Goal: Task Accomplishment & Management: Use online tool/utility

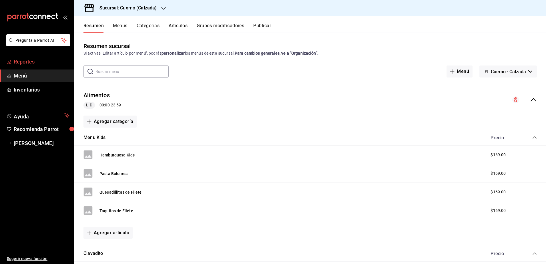
click at [64, 58] on span "Reportes" at bounding box center [42, 62] width 56 height 8
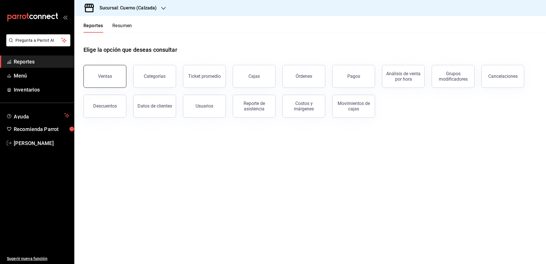
click at [114, 80] on button "Ventas" at bounding box center [104, 76] width 43 height 23
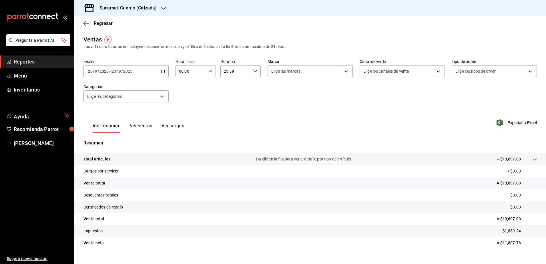
click at [162, 71] on \(Stroke\) "button" at bounding box center [162, 71] width 3 height 0
click at [118, 139] on span "Rango de fechas" at bounding box center [110, 140] width 44 height 6
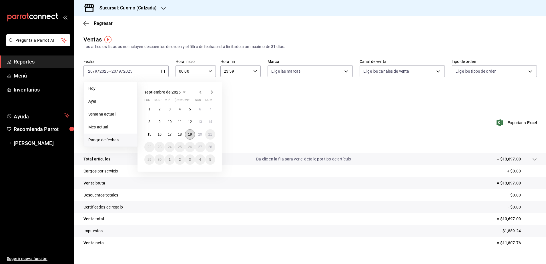
click at [193, 135] on div "1 2 3 4 5 6 7 8 9 10 11 12 13 14 15 16 17 18 19 20 21 22 23 24 25 26 27 28 29 3…" at bounding box center [179, 134] width 71 height 61
click at [193, 135] on button "19" at bounding box center [190, 134] width 10 height 10
click at [202, 133] on button "20" at bounding box center [200, 134] width 10 height 10
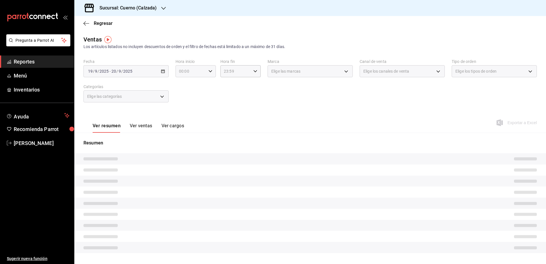
click at [211, 69] on icon "button" at bounding box center [210, 71] width 4 height 4
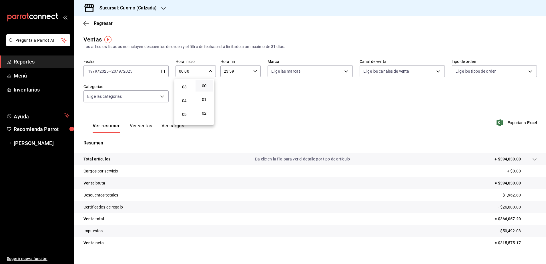
scroll to position [40, 0]
click at [188, 112] on span "05" at bounding box center [184, 114] width 11 height 5
type input "05:00"
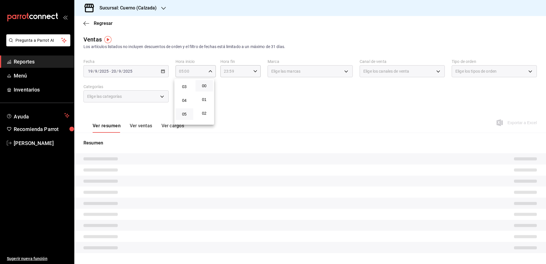
click at [253, 71] on div at bounding box center [273, 132] width 546 height 264
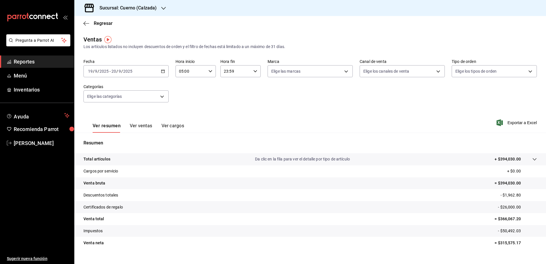
click at [253, 71] on \(Stroke\) "button" at bounding box center [254, 71] width 3 height 2
click at [228, 123] on span "05" at bounding box center [228, 124] width 11 height 5
click at [249, 87] on span "00" at bounding box center [248, 85] width 11 height 5
type input "05:00"
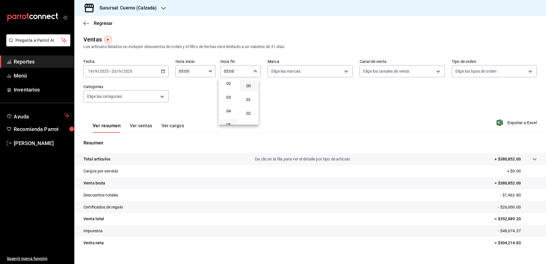
drag, startPoint x: 399, startPoint y: 118, endPoint x: 344, endPoint y: 70, distance: 73.5
click at [344, 70] on div at bounding box center [273, 132] width 546 height 264
click at [344, 70] on body "Pregunta a Parrot AI Reportes Menú Inventarios Ayuda Recomienda Parrot [PERSON_…" at bounding box center [273, 132] width 546 height 264
click at [320, 112] on span "Cuerno - Calzada" at bounding box center [314, 112] width 66 height 6
type input "b7ae777b-2dfc-42e0-9650-6cefdf37a424"
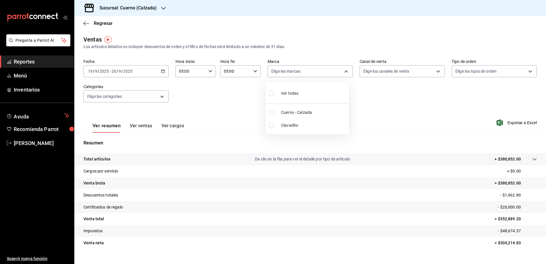
checkbox input "true"
click at [505, 123] on div at bounding box center [273, 132] width 546 height 264
click at [504, 123] on span "Exportar a Excel" at bounding box center [516, 122] width 39 height 7
